Goal: Information Seeking & Learning: Learn about a topic

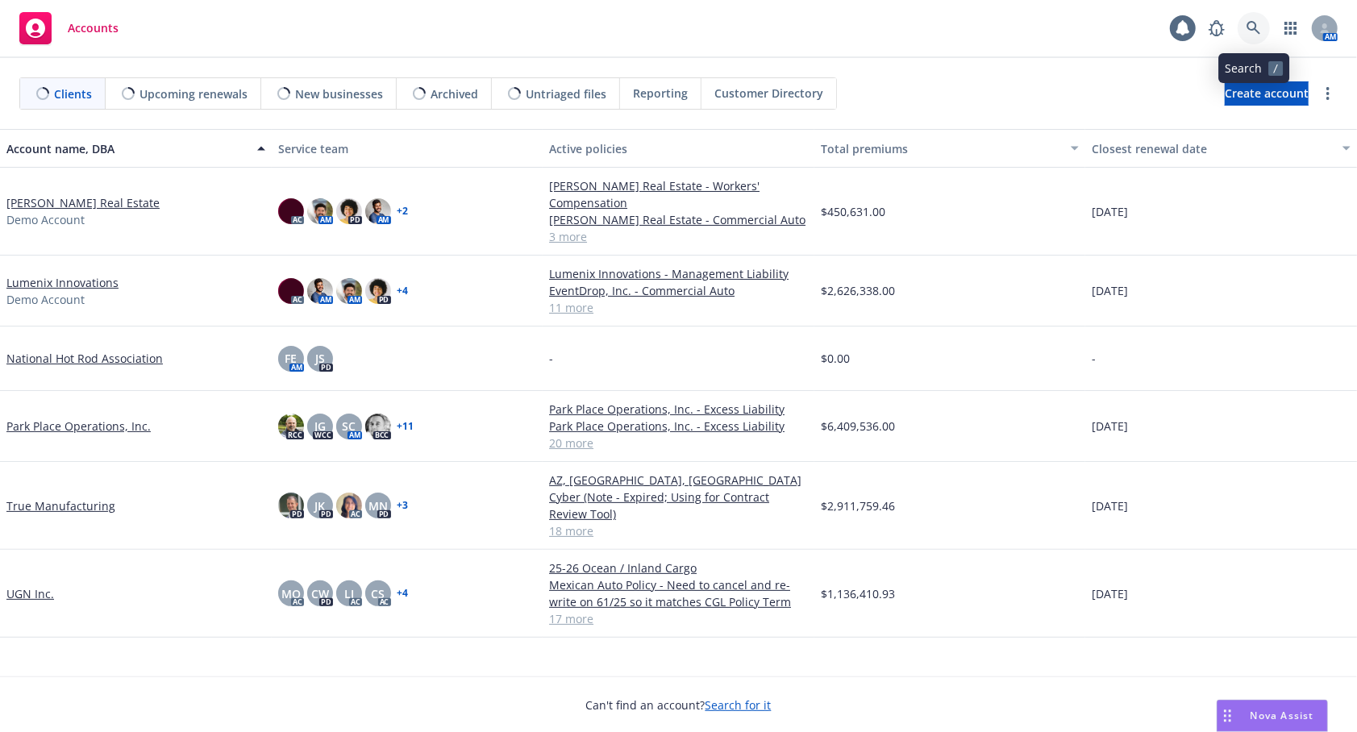
click at [1258, 31] on icon at bounding box center [1254, 28] width 14 height 14
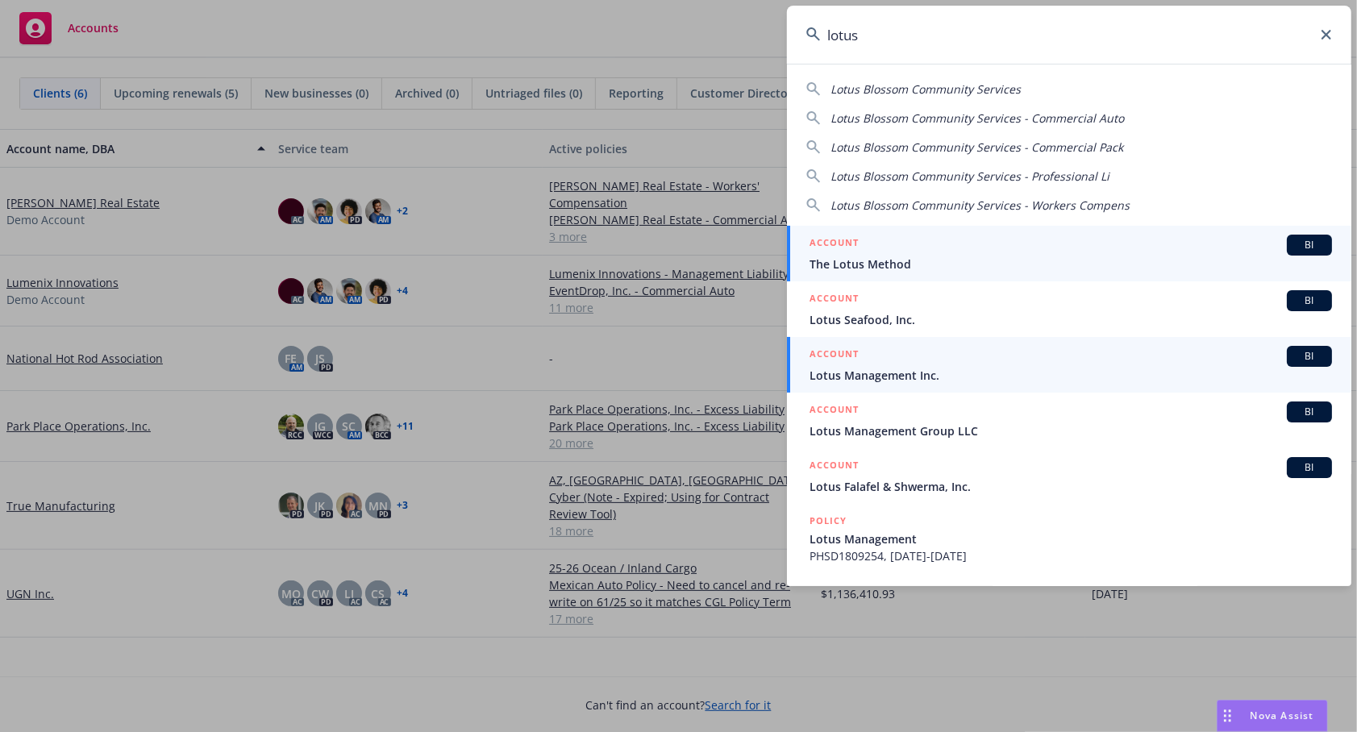
type input "lotus"
click at [915, 362] on div "ACCOUNT BI" at bounding box center [1071, 356] width 523 height 21
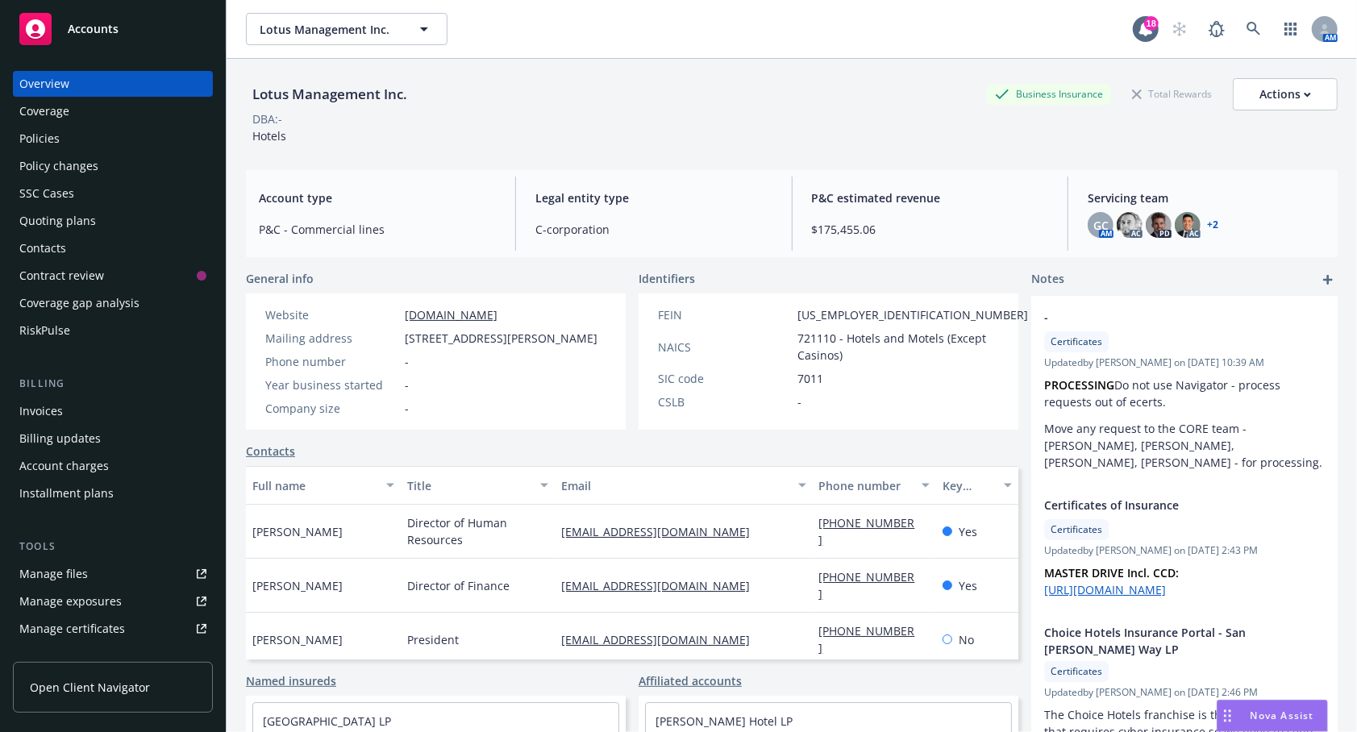
click at [55, 143] on div "Policies" at bounding box center [39, 139] width 40 height 26
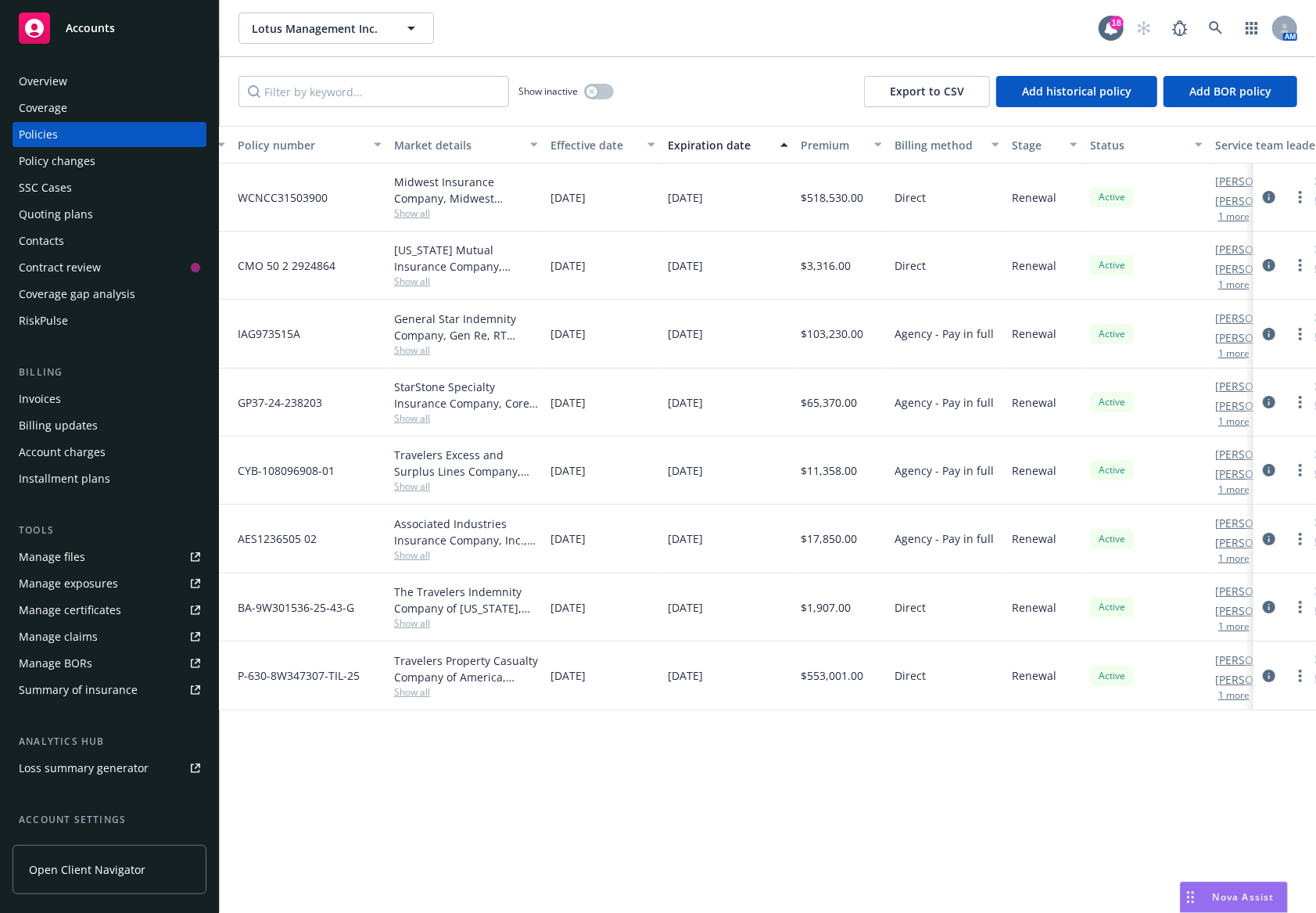
scroll to position [0, 424]
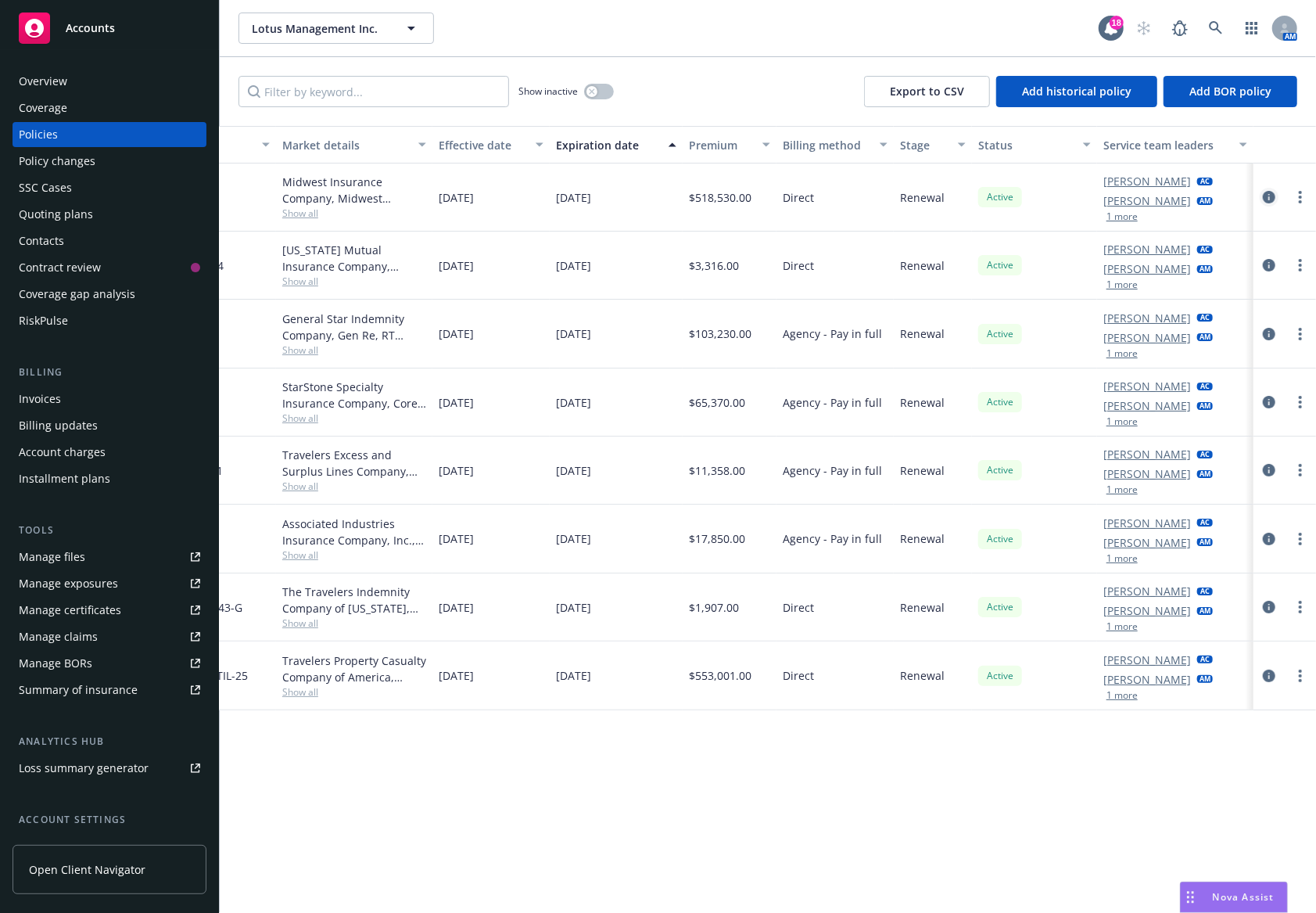
click at [1260, 203] on link "circleInformation" at bounding box center [1268, 197] width 18 height 18
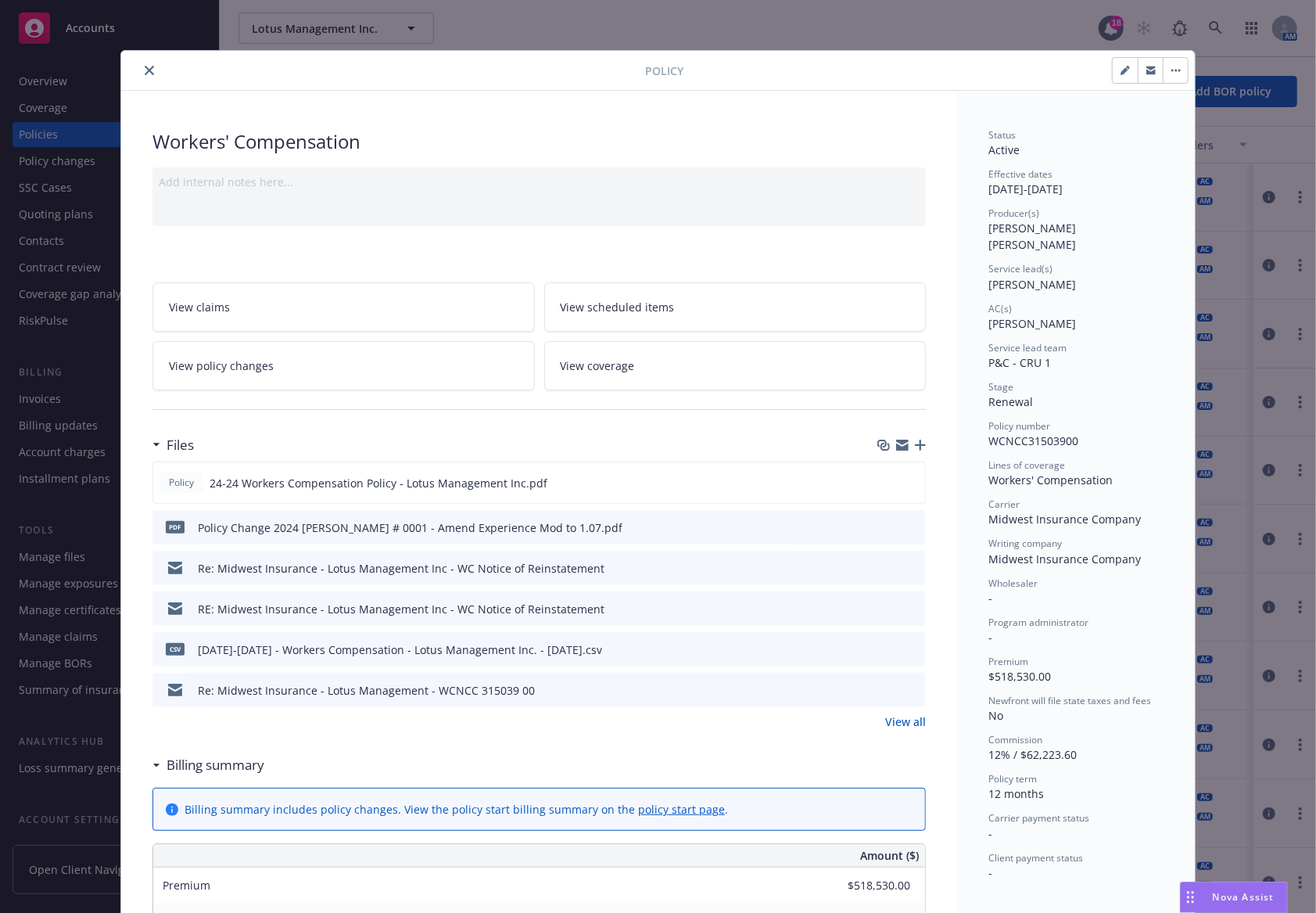
click at [144, 66] on icon "close" at bounding box center [149, 71] width 10 height 10
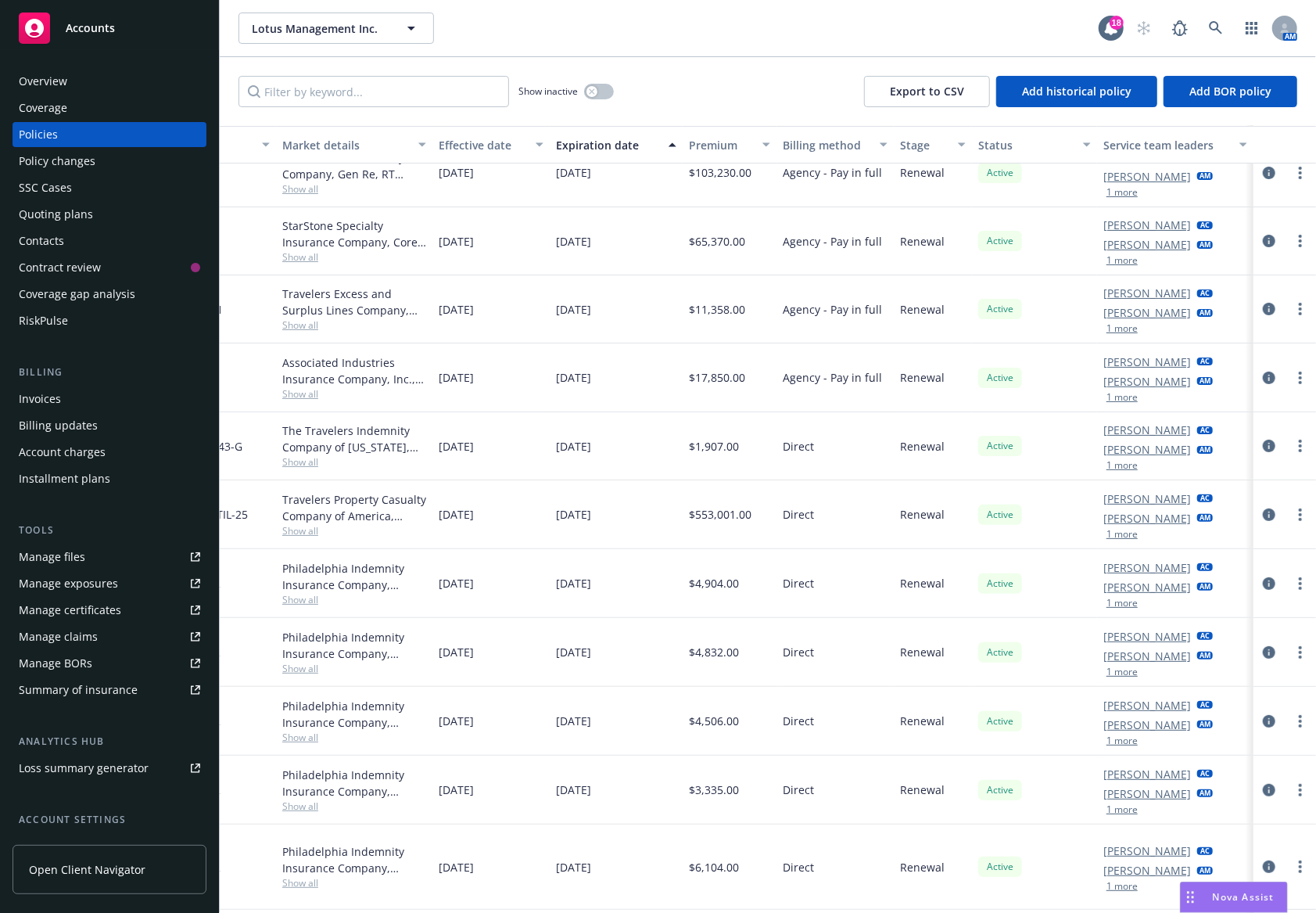
scroll to position [0, 424]
